Goal: Task Accomplishment & Management: Manage account settings

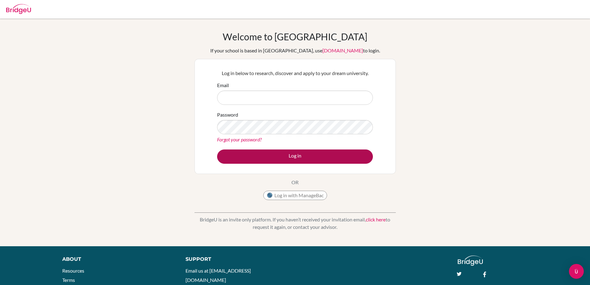
type input "nina.hedin@helsingborg.se"
click at [304, 158] on button "Log in" at bounding box center [295, 156] width 156 height 14
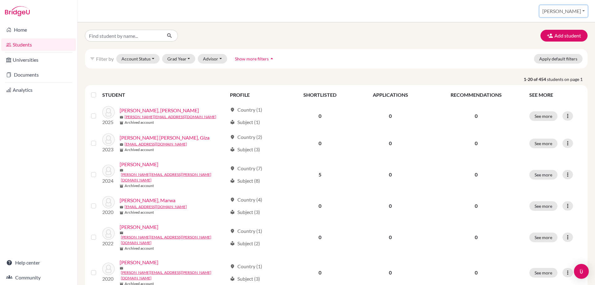
click at [576, 11] on button "[PERSON_NAME]" at bounding box center [563, 11] width 48 height 12
click at [559, 50] on button "Log out" at bounding box center [534, 51] width 49 height 10
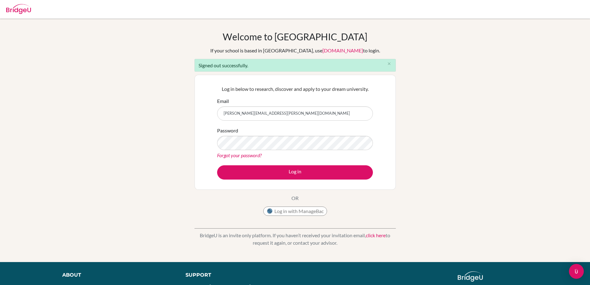
click at [345, 104] on div "Email nina.hedin@helsingborg.se" at bounding box center [295, 108] width 156 height 23
click at [346, 109] on input "nina.hedin@helsingborg.se" at bounding box center [295, 113] width 156 height 14
type input "ninahedin86@gmail.com"
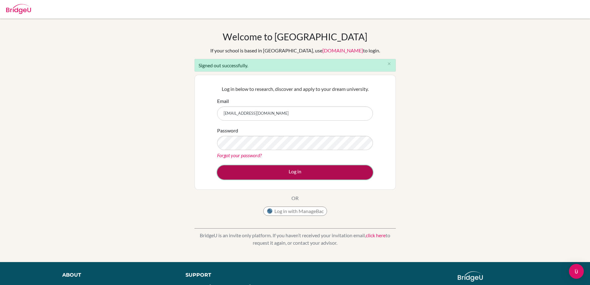
click at [297, 172] on button "Log in" at bounding box center [295, 172] width 156 height 14
